Goal: Check status

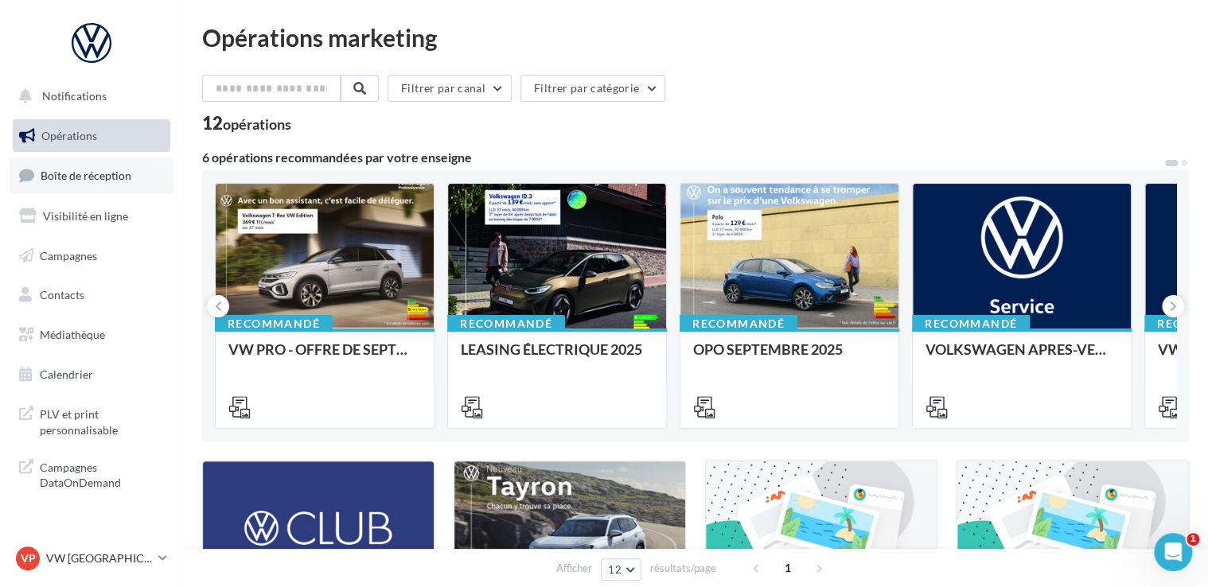
click at [120, 183] on link "Boîte de réception" at bounding box center [92, 175] width 164 height 34
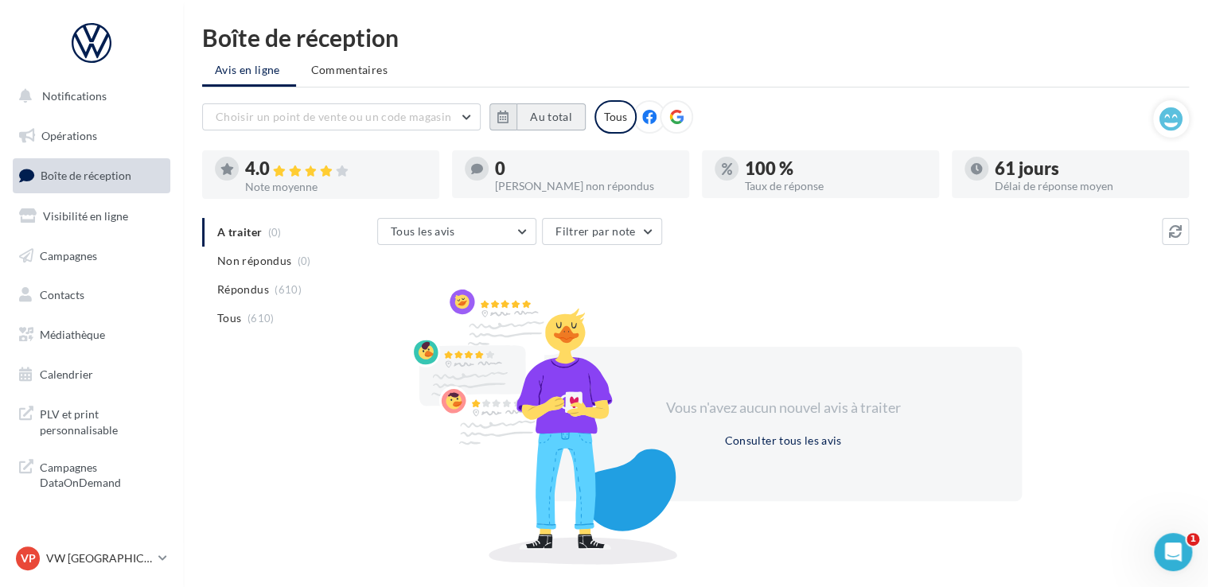
click at [558, 118] on button "Au total" at bounding box center [551, 116] width 69 height 27
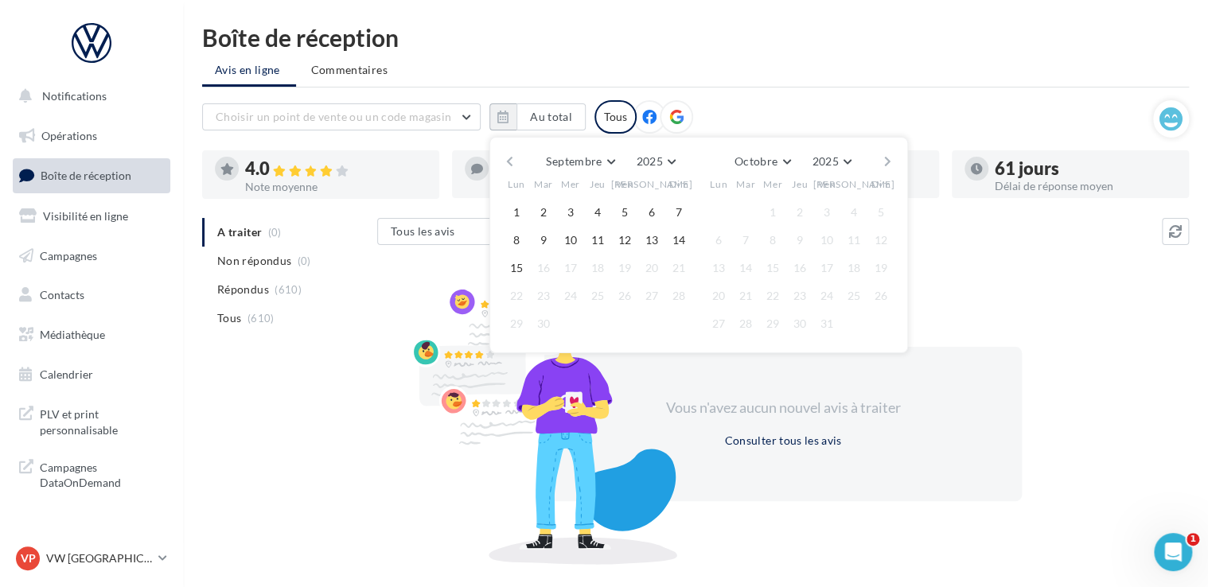
drag, startPoint x: 500, startPoint y: 154, endPoint x: 513, endPoint y: 158, distance: 13.3
click at [501, 154] on div "Septembre [PERSON_NAME] Mars Avril Mai Juin Juillet Août Septembre Octobre Nove…" at bounding box center [698, 245] width 419 height 216
click at [513, 158] on button "button" at bounding box center [510, 161] width 14 height 22
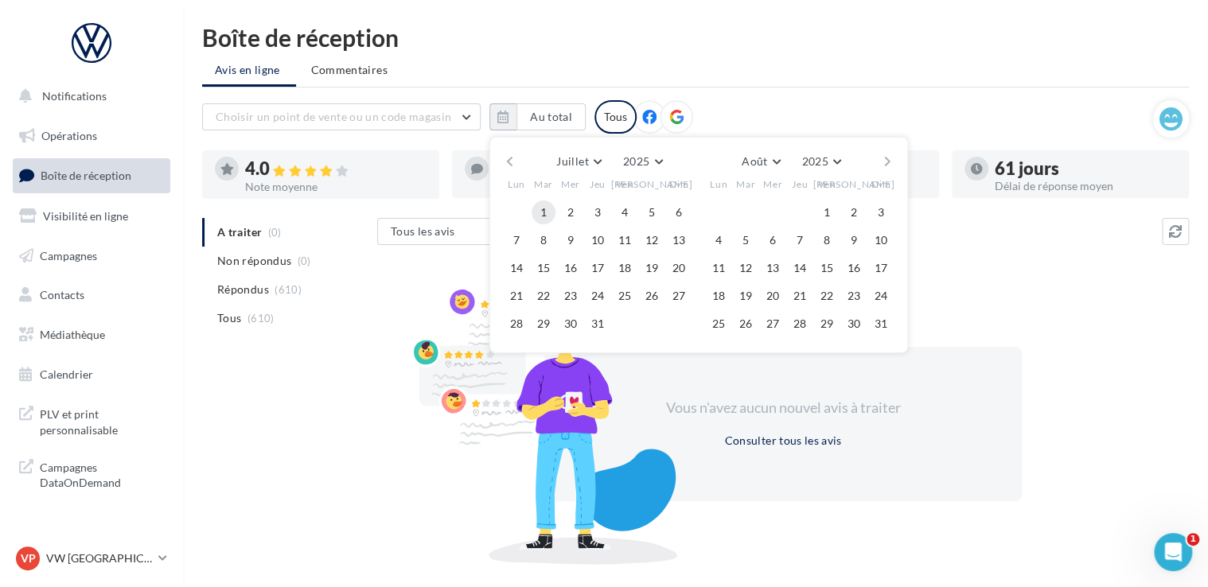
drag, startPoint x: 538, startPoint y: 209, endPoint x: 575, endPoint y: 210, distance: 37.4
click at [538, 210] on button "1" at bounding box center [544, 213] width 24 height 24
click at [885, 158] on button "button" at bounding box center [888, 161] width 14 height 22
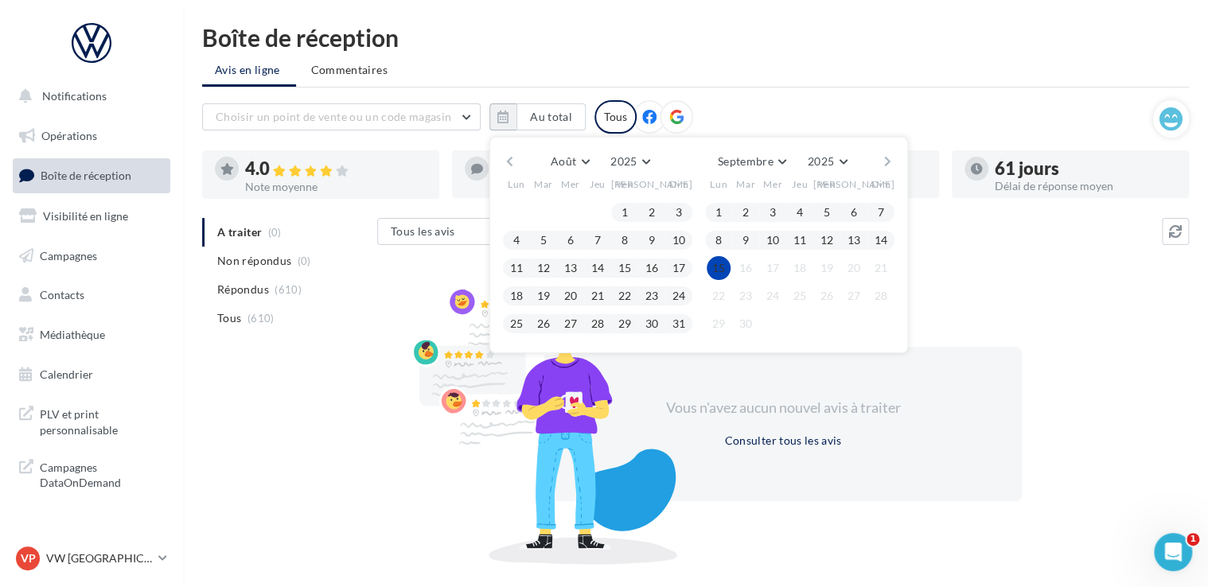
click at [710, 266] on button "15" at bounding box center [719, 268] width 24 height 24
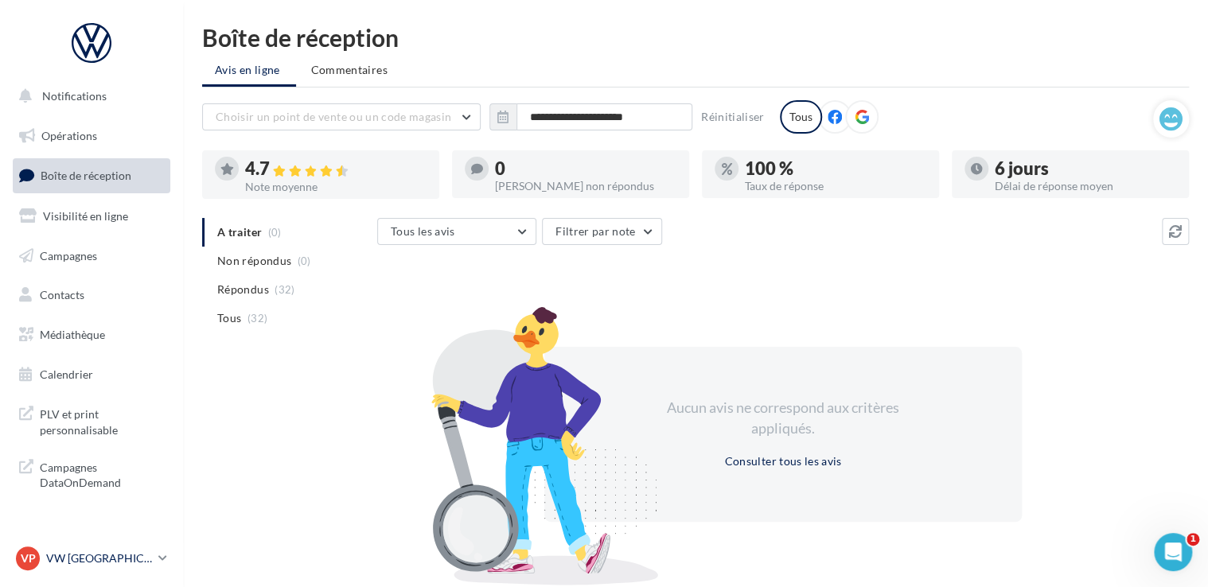
click at [119, 554] on p "VW [GEOGRAPHIC_DATA] 20" at bounding box center [99, 559] width 106 height 16
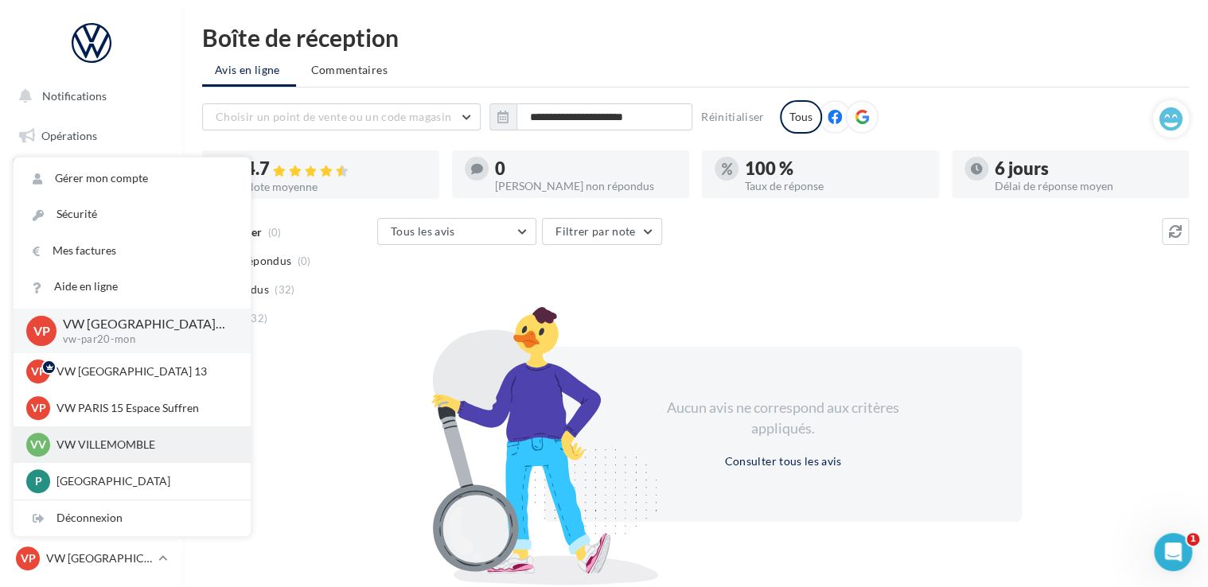
click at [125, 449] on p "VW VILLEMOMBLE" at bounding box center [144, 445] width 175 height 16
